Goal: Communication & Community: Ask a question

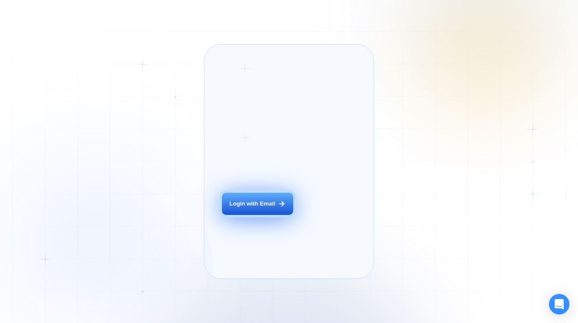
click at [254, 208] on div "Login with Email" at bounding box center [253, 204] width 46 height 8
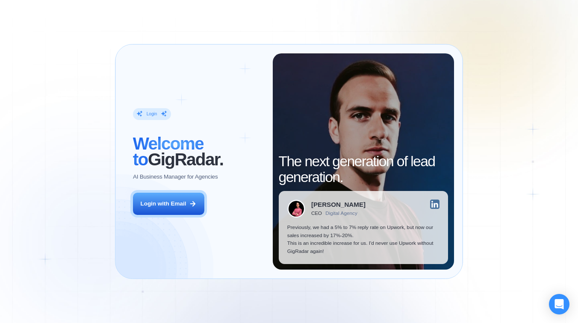
click at [174, 221] on div "Login ‍ Welcome to GigRadar. AI Business Manager for Agencies Login with Email" at bounding box center [198, 161] width 149 height 217
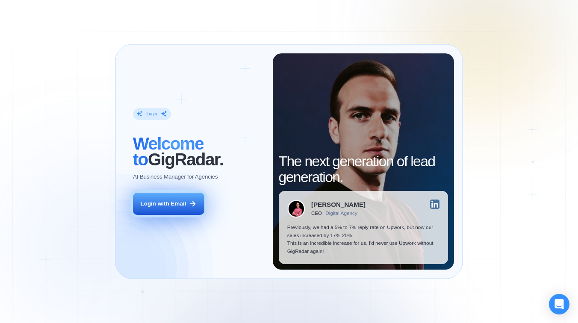
click at [176, 209] on button "Login with Email" at bounding box center [168, 204] width 71 height 22
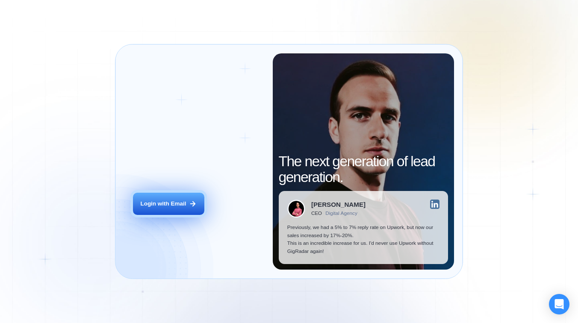
click at [166, 204] on div "Login with Email" at bounding box center [163, 204] width 46 height 8
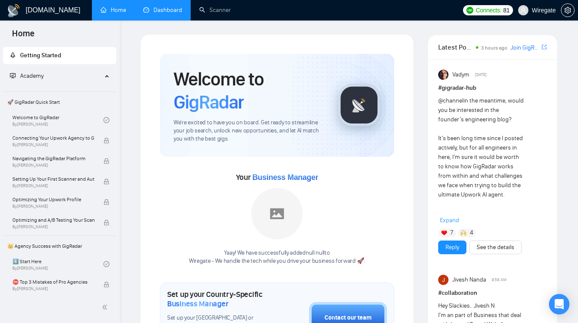
click at [155, 6] on link "Dashboard" at bounding box center [162, 9] width 39 height 7
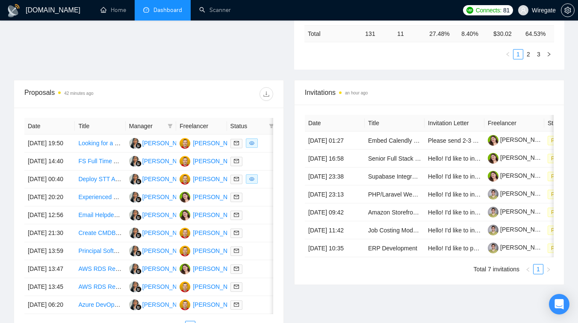
scroll to position [298, 0]
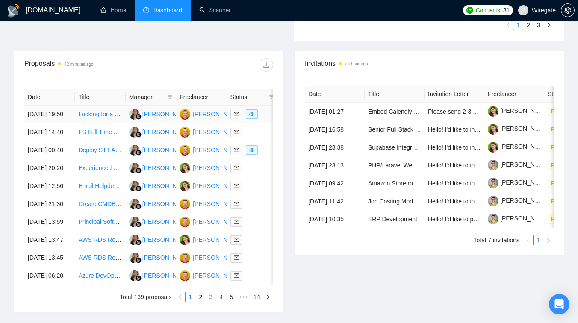
click at [98, 124] on td "Looking for a networking god" at bounding box center [100, 115] width 50 height 18
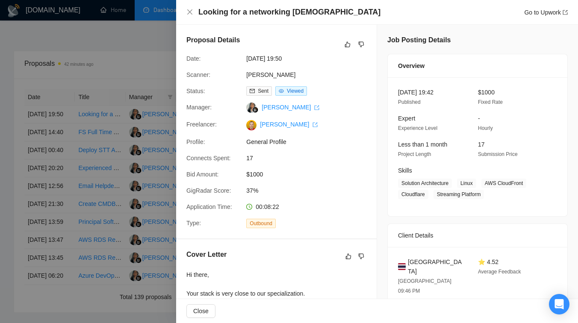
click at [116, 73] on div at bounding box center [289, 161] width 578 height 323
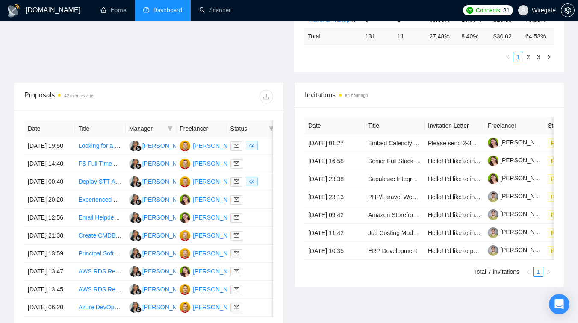
scroll to position [301, 0]
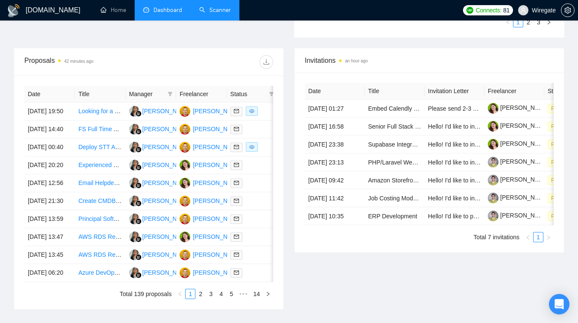
click at [208, 11] on link "Scanner" at bounding box center [215, 9] width 32 height 7
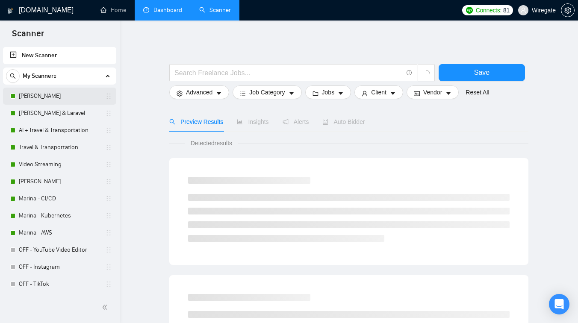
click at [73, 93] on link "Mikhail- DevOps" at bounding box center [59, 96] width 81 height 17
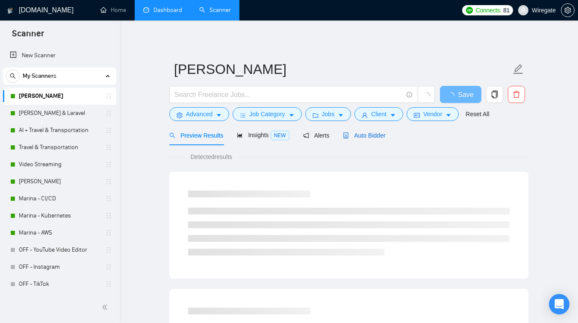
click at [369, 139] on div "Auto Bidder" at bounding box center [364, 135] width 42 height 9
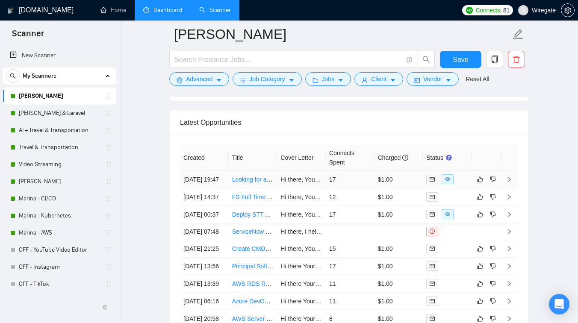
scroll to position [2202, 0]
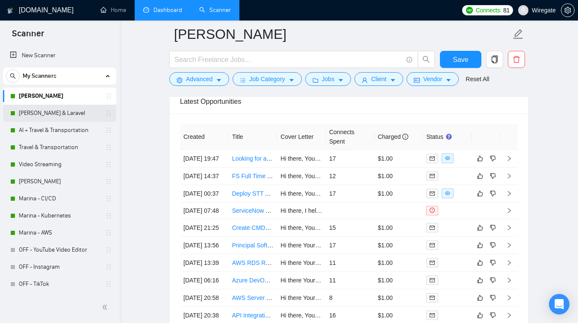
click at [51, 116] on link "Pavel -Filament & Laravel" at bounding box center [59, 113] width 81 height 17
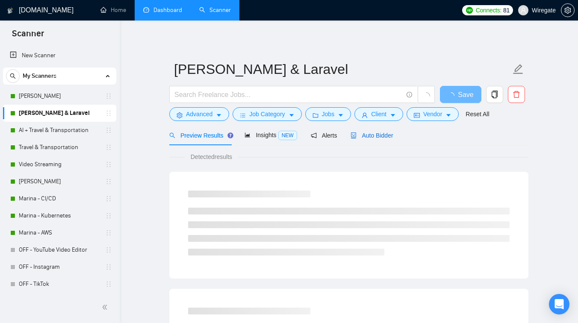
click at [386, 132] on span "Auto Bidder" at bounding box center [372, 135] width 42 height 7
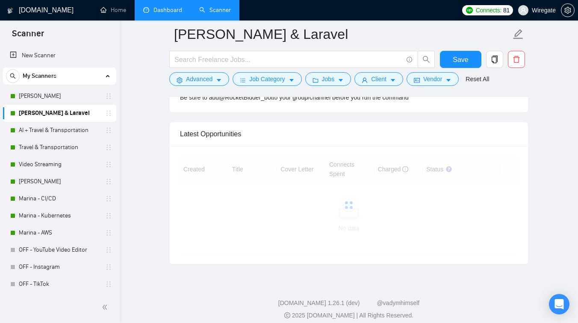
scroll to position [2195, 0]
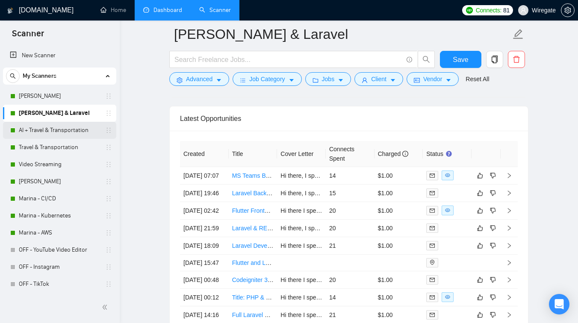
click at [60, 127] on link "AI + Travel & Transportation" at bounding box center [59, 130] width 81 height 17
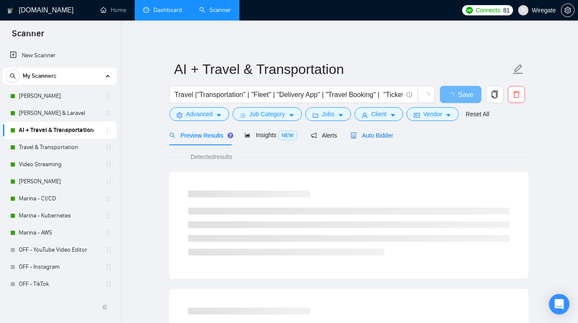
click at [388, 131] on div "Auto Bidder" at bounding box center [372, 135] width 42 height 9
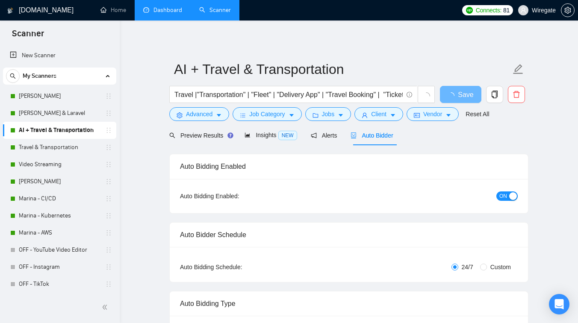
checkbox input "true"
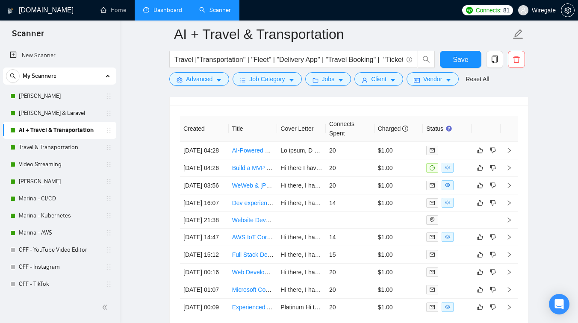
scroll to position [2237, 0]
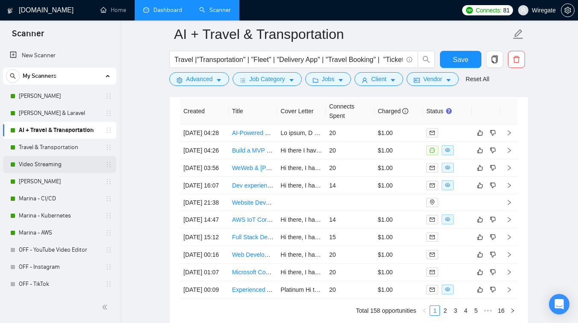
click at [64, 164] on link "Video Streaming" at bounding box center [59, 164] width 81 height 17
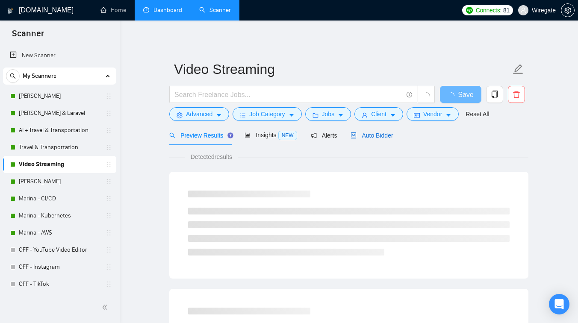
click at [377, 135] on span "Auto Bidder" at bounding box center [372, 135] width 42 height 7
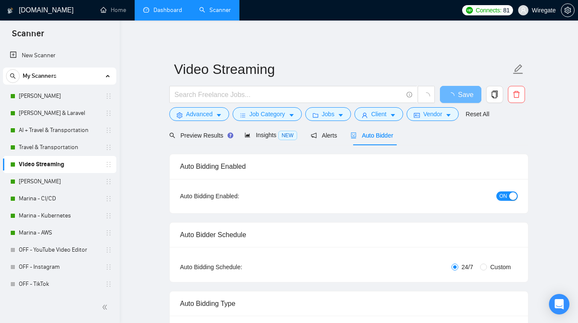
checkbox input "true"
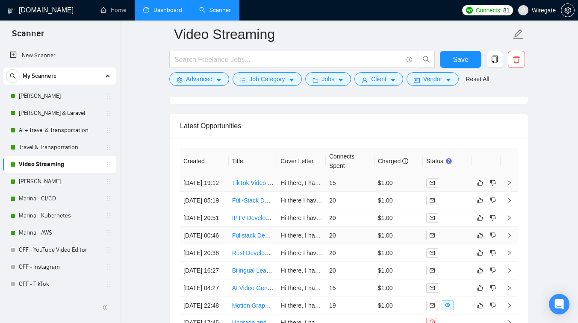
scroll to position [2175, 0]
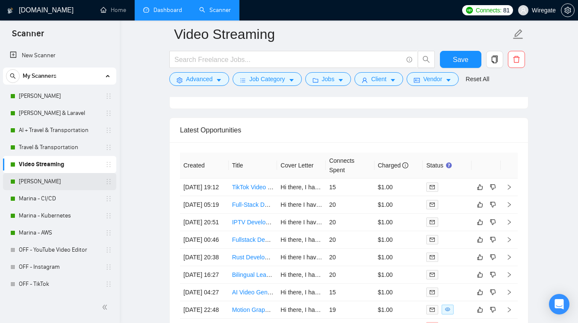
click at [58, 177] on link "Marina - Grafana" at bounding box center [59, 181] width 81 height 17
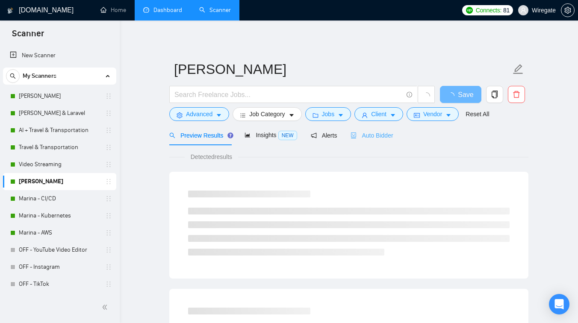
click at [366, 130] on div "Auto Bidder" at bounding box center [372, 135] width 42 height 20
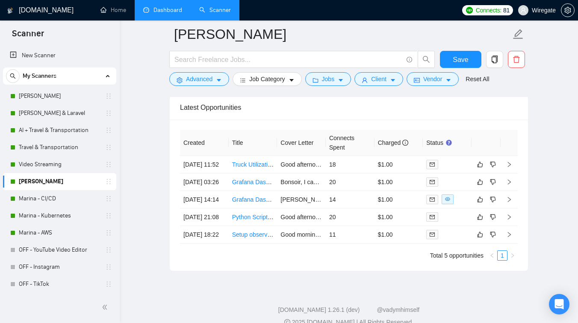
scroll to position [2167, 0]
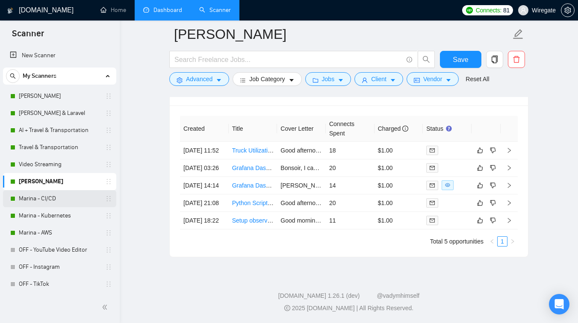
click at [61, 205] on link "Marina - CI/CD" at bounding box center [59, 198] width 81 height 17
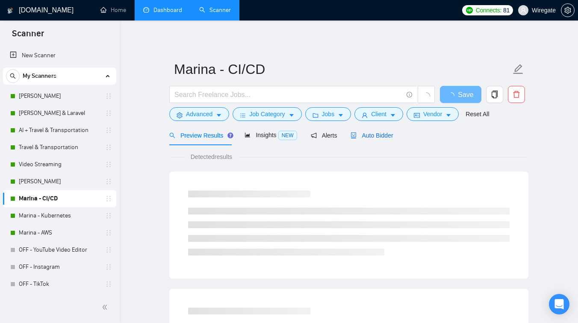
click at [393, 136] on span "Auto Bidder" at bounding box center [372, 135] width 42 height 7
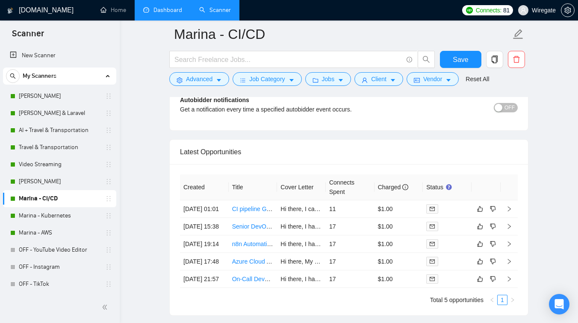
scroll to position [2081, 0]
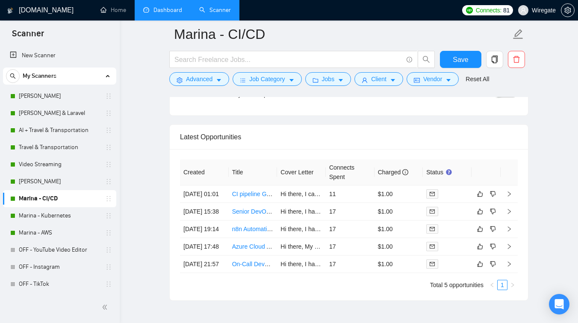
click at [164, 14] on link "Dashboard" at bounding box center [162, 9] width 39 height 7
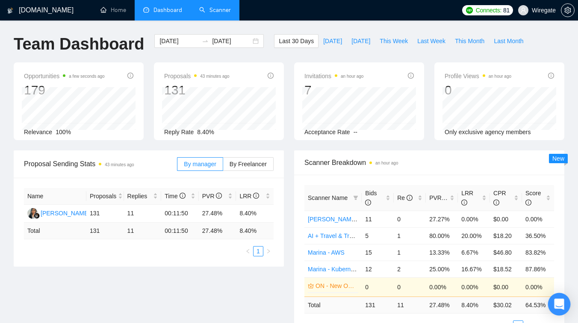
click at [560, 304] on icon "Open Intercom Messenger" at bounding box center [559, 304] width 10 height 11
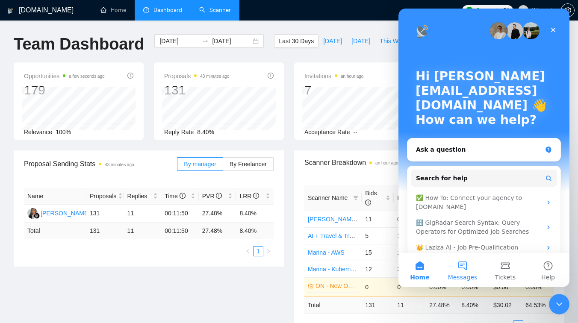
click at [463, 262] on button "Messages" at bounding box center [462, 270] width 43 height 34
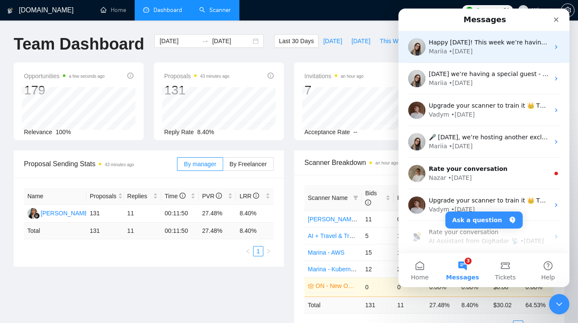
click at [483, 54] on div "Mariia • 1w ago" at bounding box center [489, 51] width 121 height 9
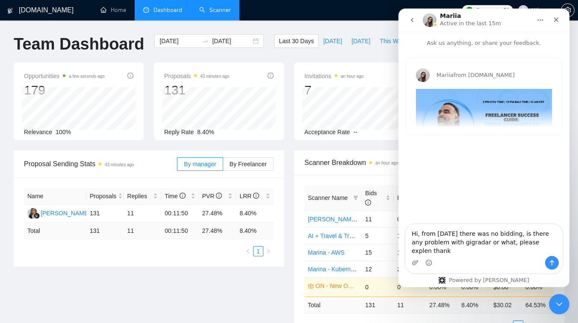
type textarea "Hi, from October 4th there was no bidding, is there any problem with gigradar o…"
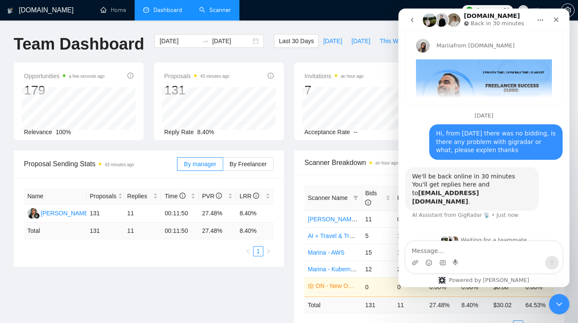
scroll to position [32, 0]
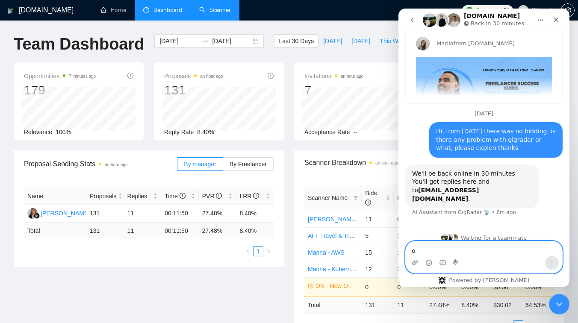
type textarea "ok"
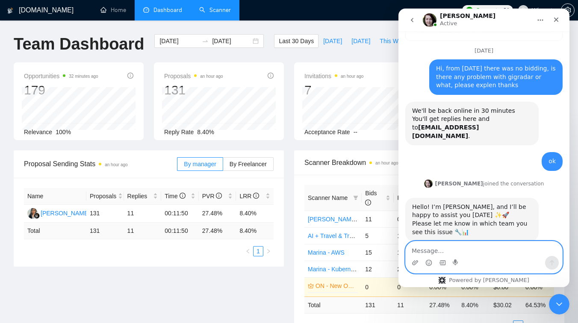
scroll to position [103, 0]
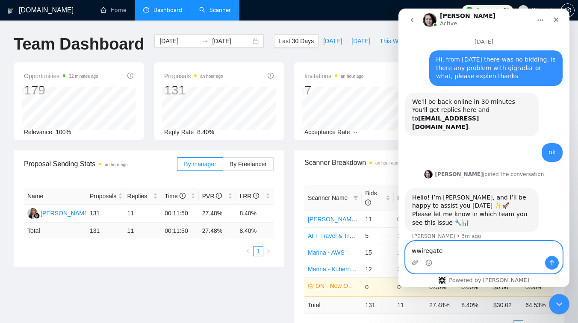
type textarea "wwiregate"
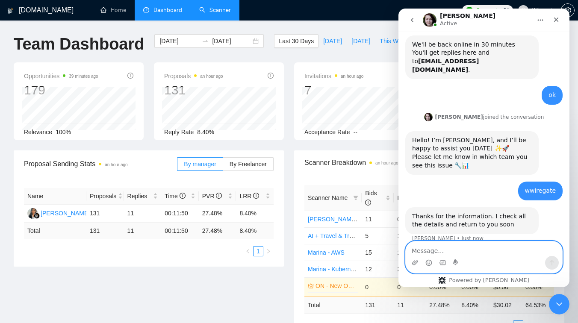
scroll to position [163, 0]
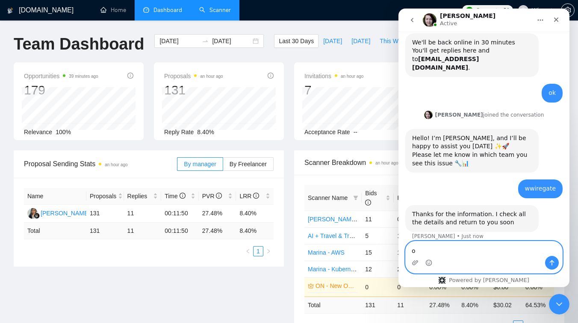
type textarea "ok"
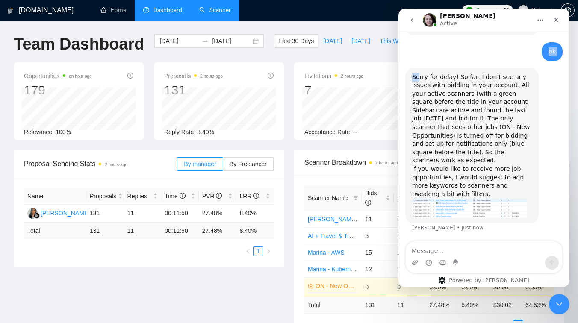
scroll to position [343, 0]
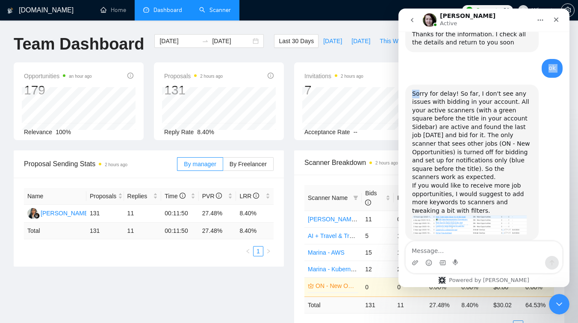
drag, startPoint x: 419, startPoint y: 41, endPoint x: 428, endPoint y: 46, distance: 10.0
click at [447, 122] on div "Sorry for delay! So far, I don't see any issues with bidding in your account. A…" at bounding box center [472, 153] width 120 height 126
click at [430, 135] on div "Sorry for delay! So far, I don't see any issues with bidding in your account. A…" at bounding box center [472, 153] width 120 height 126
click at [420, 143] on div "Sorry for delay! So far, I don't see any issues with bidding in your account. A…" at bounding box center [472, 153] width 120 height 126
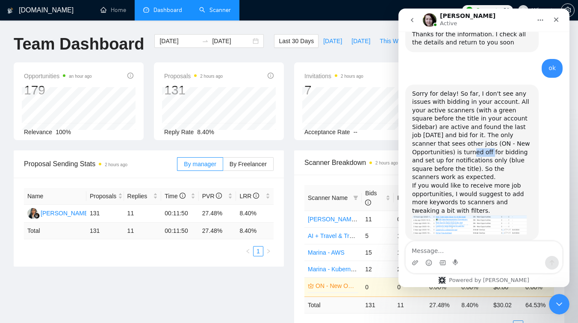
drag, startPoint x: 420, startPoint y: 143, endPoint x: 436, endPoint y: 144, distance: 15.8
click at [436, 144] on div "Sorry for delay! So far, I don't see any issues with bidding in your account. A…" at bounding box center [472, 153] width 120 height 126
click at [435, 152] on div "Sorry for delay! So far, I don't see any issues with bidding in your account. A…" at bounding box center [472, 153] width 120 height 126
click at [441, 215] on img "Iryna says…" at bounding box center [469, 225] width 115 height 20
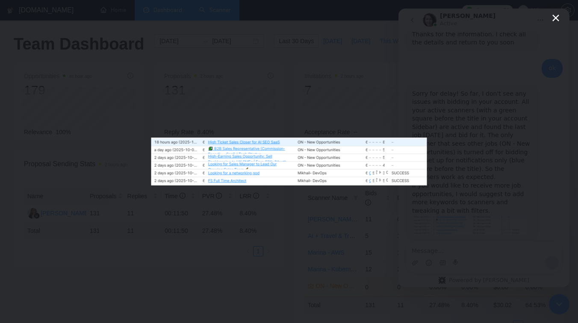
scroll to position [0, 0]
click at [445, 201] on div "Intercom messenger" at bounding box center [289, 161] width 578 height 323
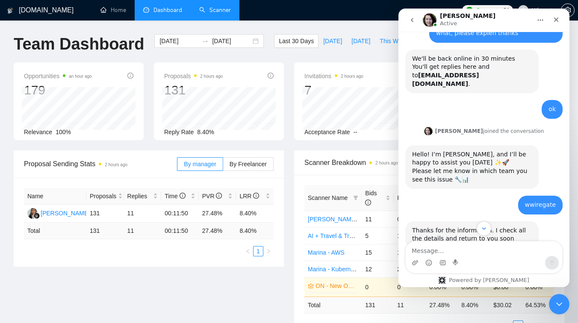
scroll to position [343, 0]
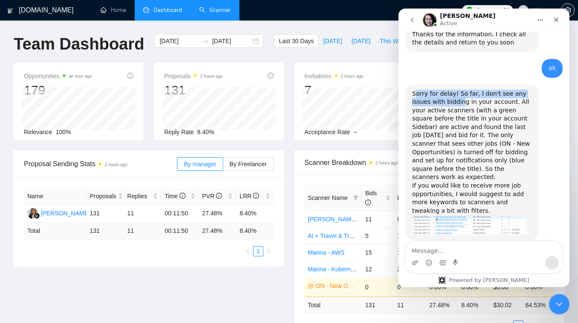
drag, startPoint x: 415, startPoint y: 85, endPoint x: 460, endPoint y: 98, distance: 46.7
click at [460, 98] on div "Sorry for delay! So far, I don't see any issues with bidding in your account. A…" at bounding box center [472, 153] width 120 height 126
click at [475, 103] on div "Sorry for delay! So far, I don't see any issues with bidding in your account. A…" at bounding box center [472, 153] width 120 height 126
drag, startPoint x: 416, startPoint y: 103, endPoint x: 451, endPoint y: 102, distance: 35.1
click at [451, 102] on div "Sorry for delay! So far, I don't see any issues with bidding in your account. A…" at bounding box center [472, 153] width 120 height 126
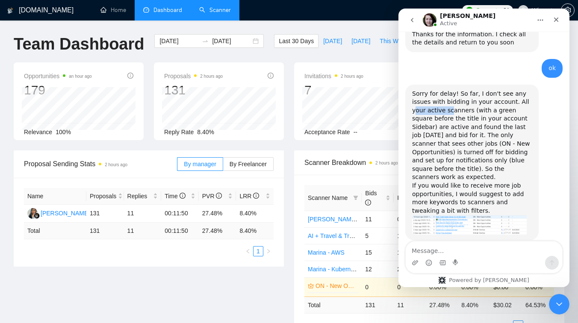
click at [419, 120] on div "Sorry for delay! So far, I don't see any issues with bidding in your account. A…" at bounding box center [472, 153] width 120 height 126
drag, startPoint x: 419, startPoint y: 120, endPoint x: 430, endPoint y: 120, distance: 11.1
click at [430, 120] on div "Sorry for delay! So far, I don't see any issues with bidding in your account. A…" at bounding box center [472, 153] width 120 height 126
click at [445, 121] on div "Sorry for delay! So far, I don't see any issues with bidding in your account. A…" at bounding box center [472, 153] width 120 height 126
click at [553, 19] on icon "Close" at bounding box center [556, 19] width 7 height 7
